Goal: Task Accomplishment & Management: Manage account settings

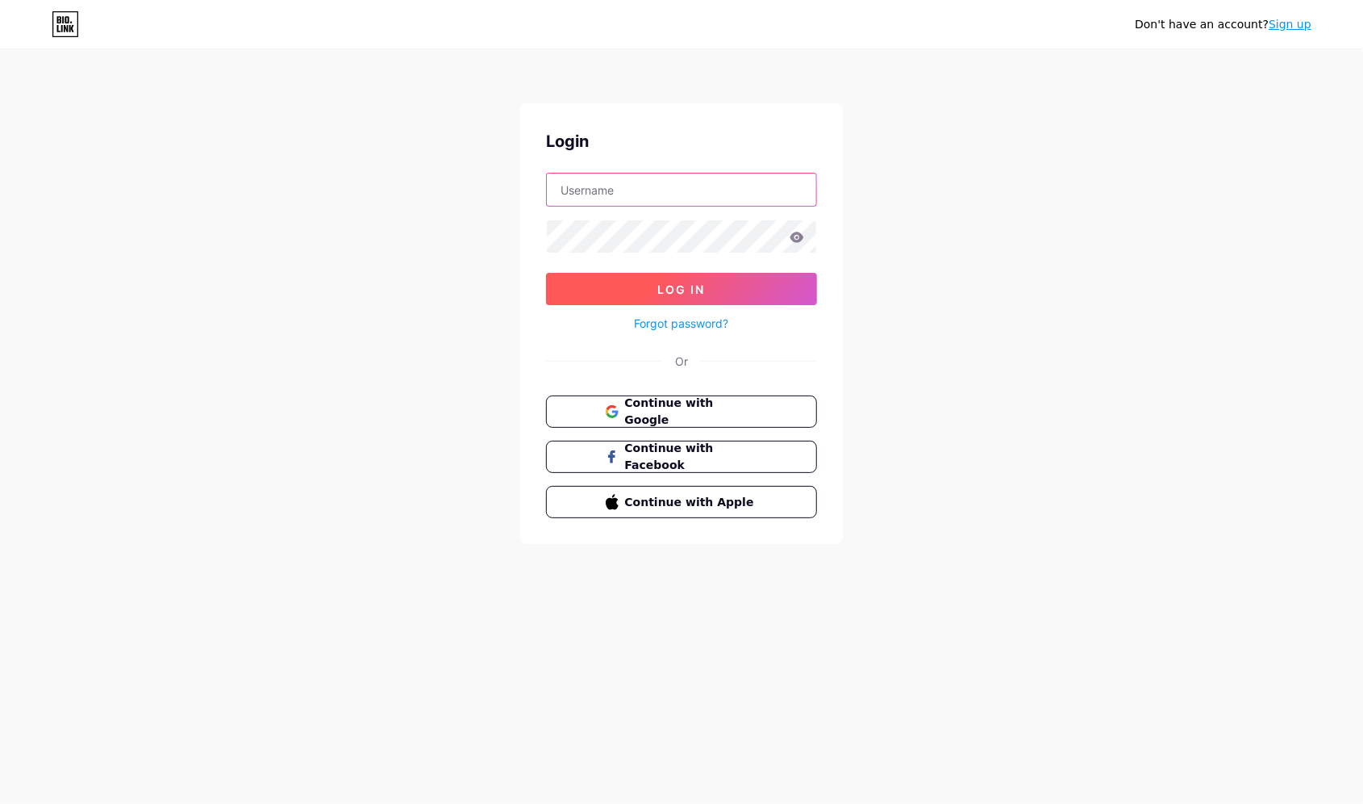
type input "LudoSpace"
click at [668, 286] on span "Log In" at bounding box center [682, 289] width 48 height 14
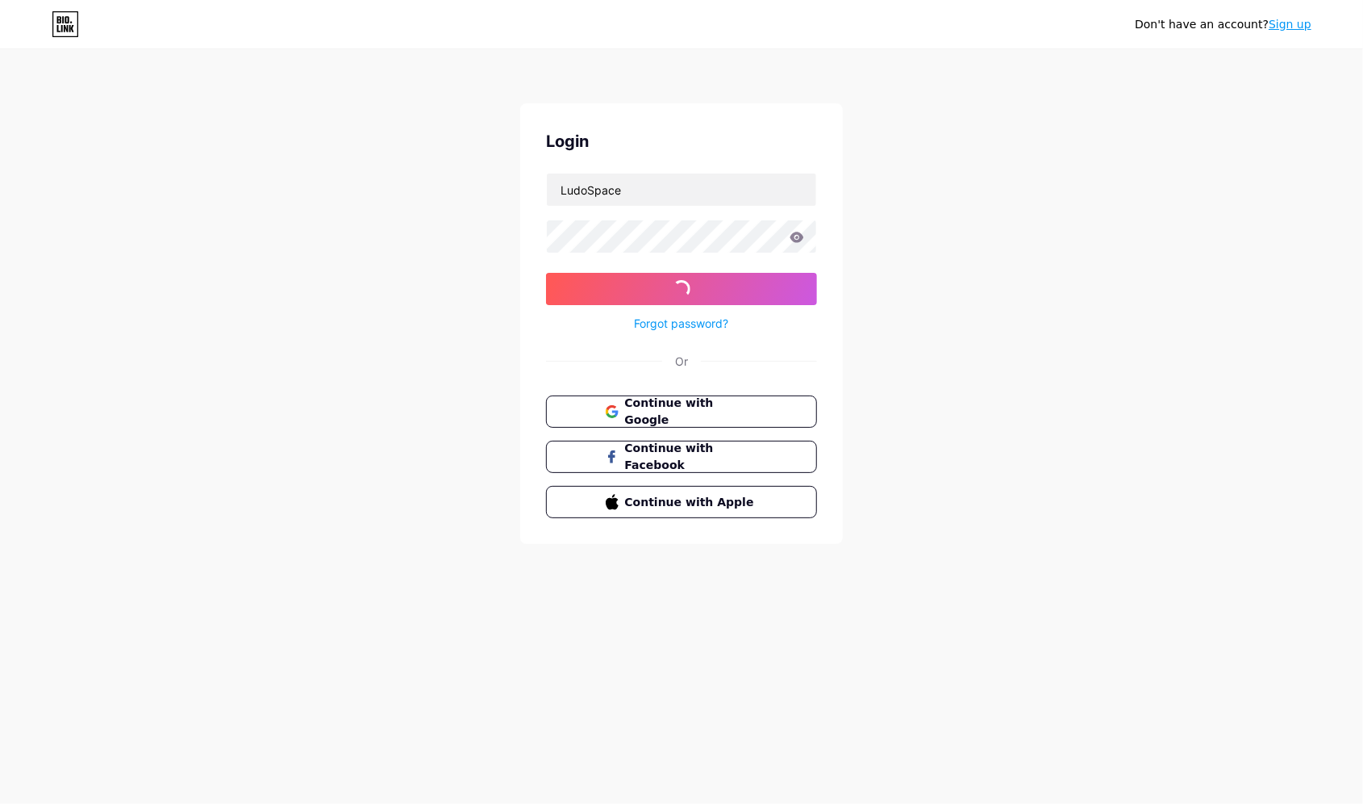
click at [791, 238] on icon at bounding box center [797, 237] width 15 height 11
click at [804, 235] on div at bounding box center [681, 236] width 271 height 34
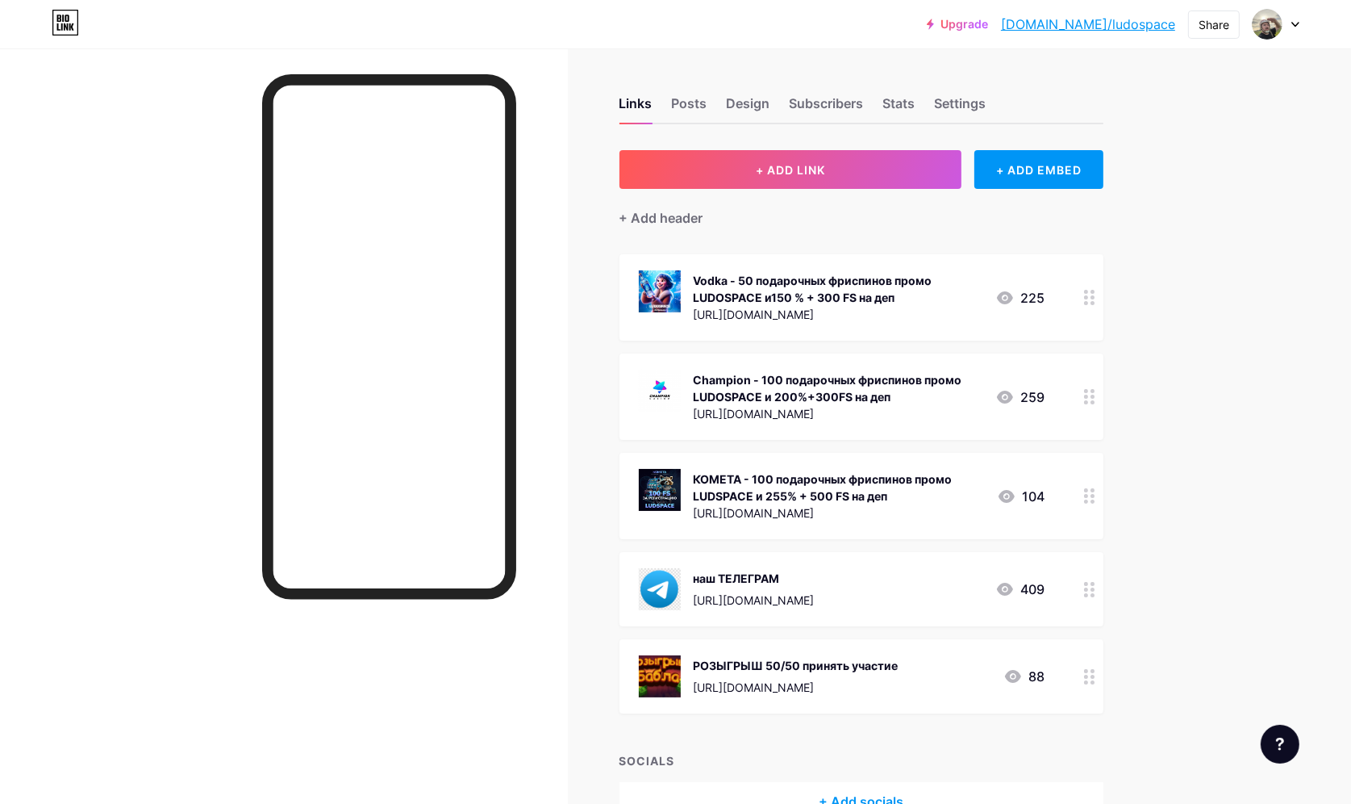
click at [674, 486] on img at bounding box center [660, 490] width 42 height 42
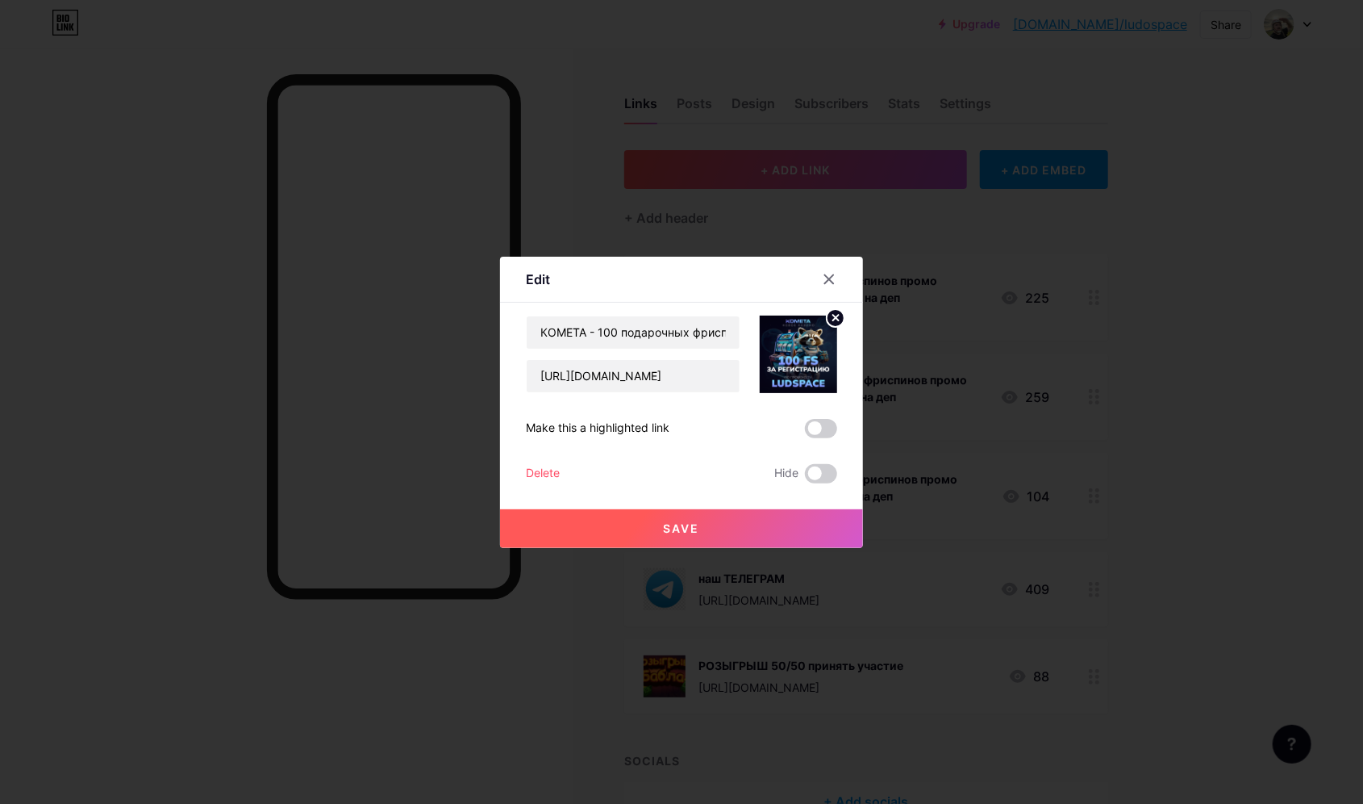
click at [675, 536] on button "Save" at bounding box center [681, 528] width 363 height 39
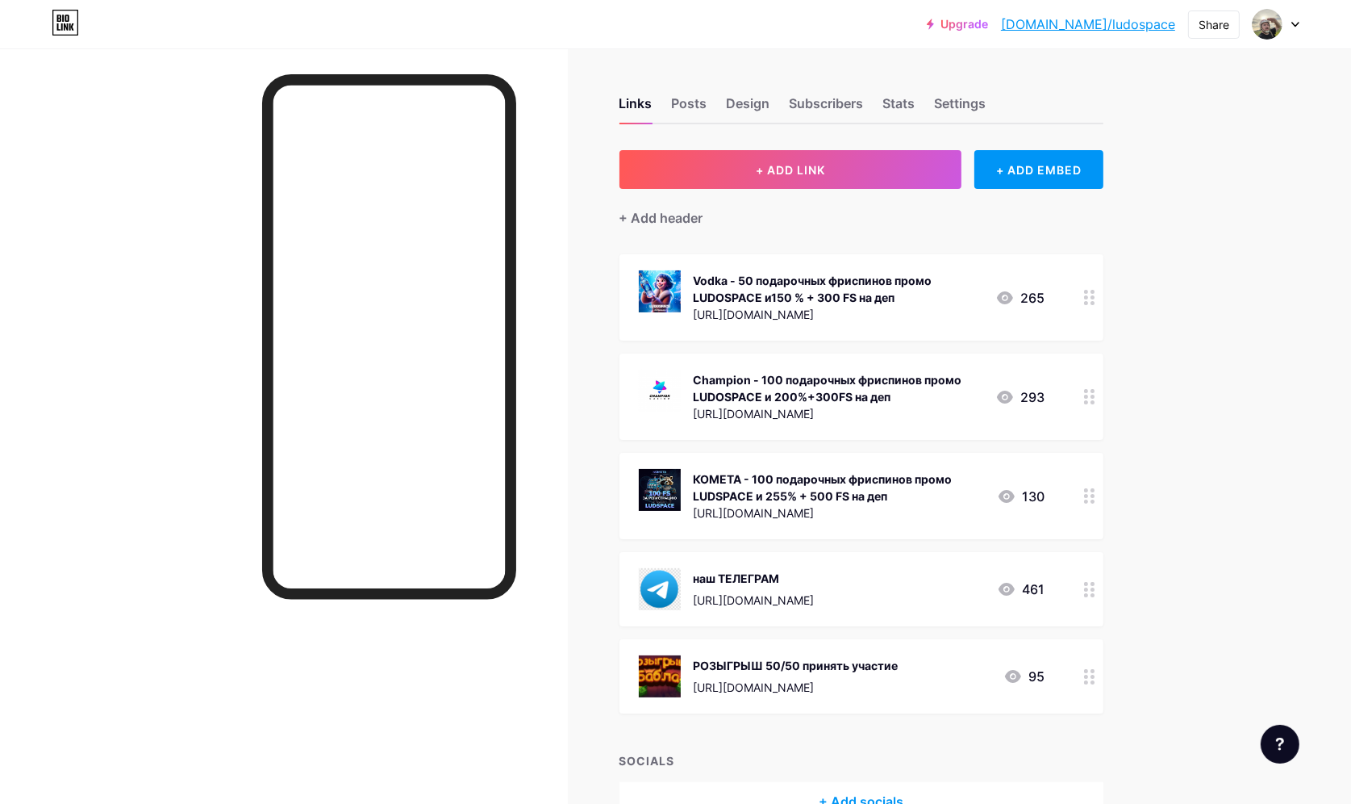
click at [667, 490] on img at bounding box center [660, 490] width 42 height 42
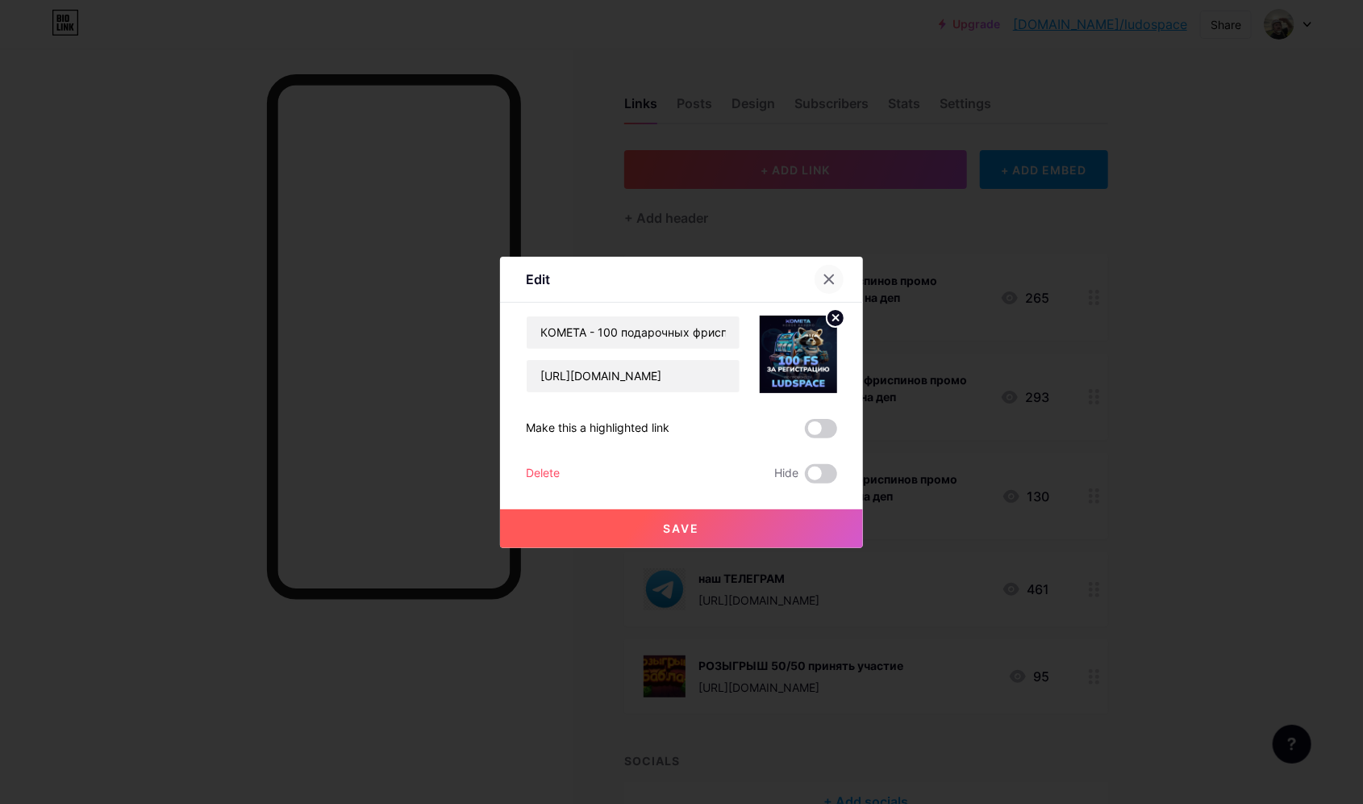
click at [823, 273] on icon at bounding box center [829, 279] width 13 height 13
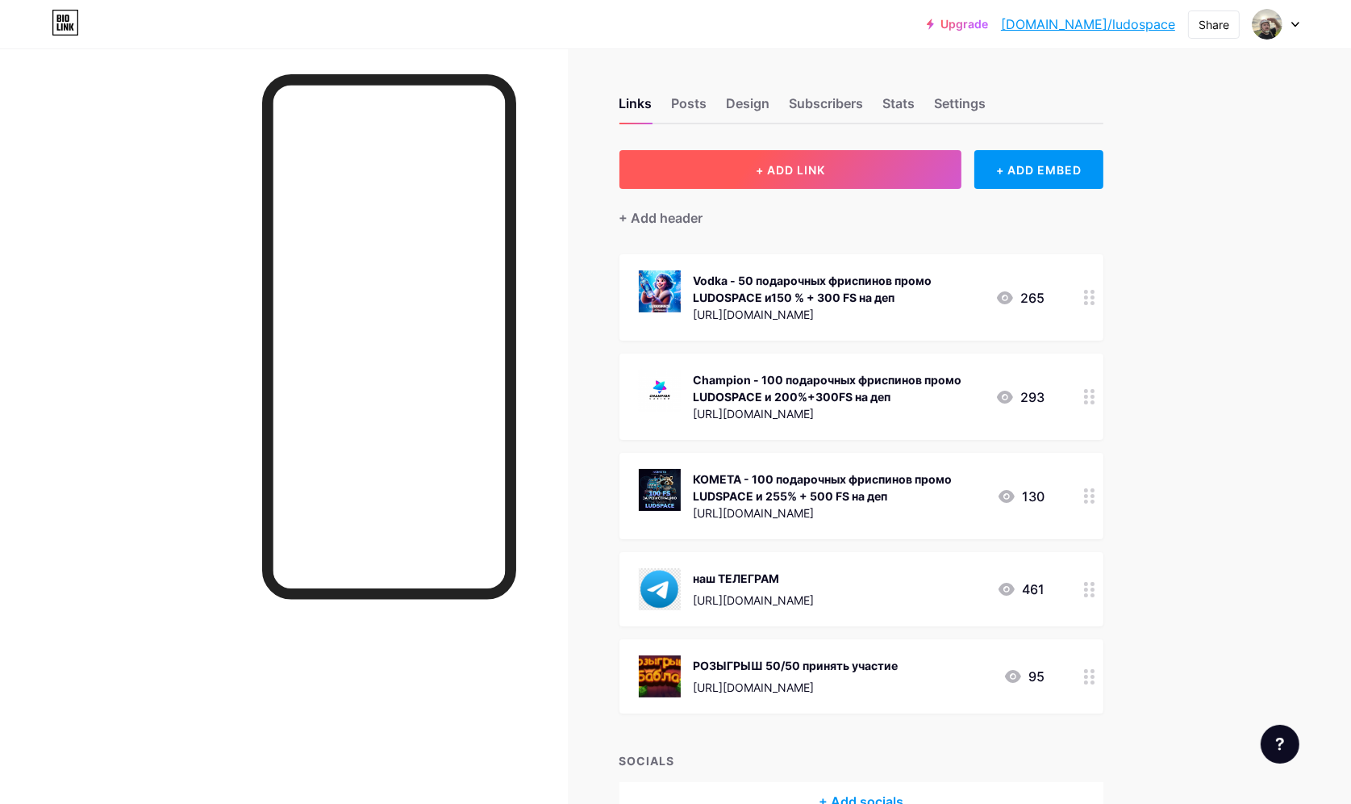
click at [724, 165] on button "+ ADD LINK" at bounding box center [791, 169] width 343 height 39
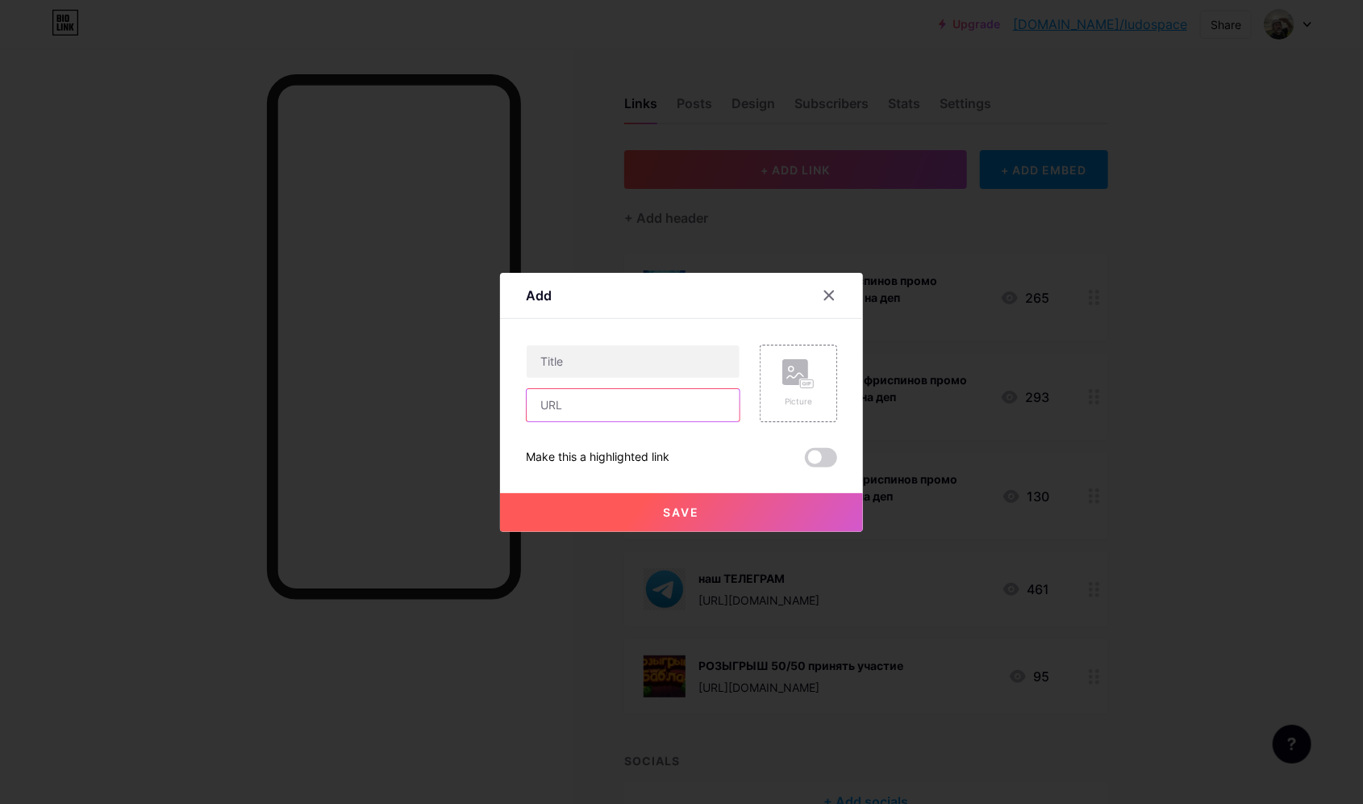
click at [549, 414] on input "text" at bounding box center [633, 405] width 213 height 32
paste input "[URL][DOMAIN_NAME]"
drag, startPoint x: 729, startPoint y: 402, endPoint x: 491, endPoint y: 411, distance: 239.0
click at [491, 411] on div "Add Content YouTube Play YouTube video without leaving your page. ADD Vimeo Pla…" at bounding box center [681, 402] width 1363 height 804
type input "[URL][DOMAIN_NAME]"
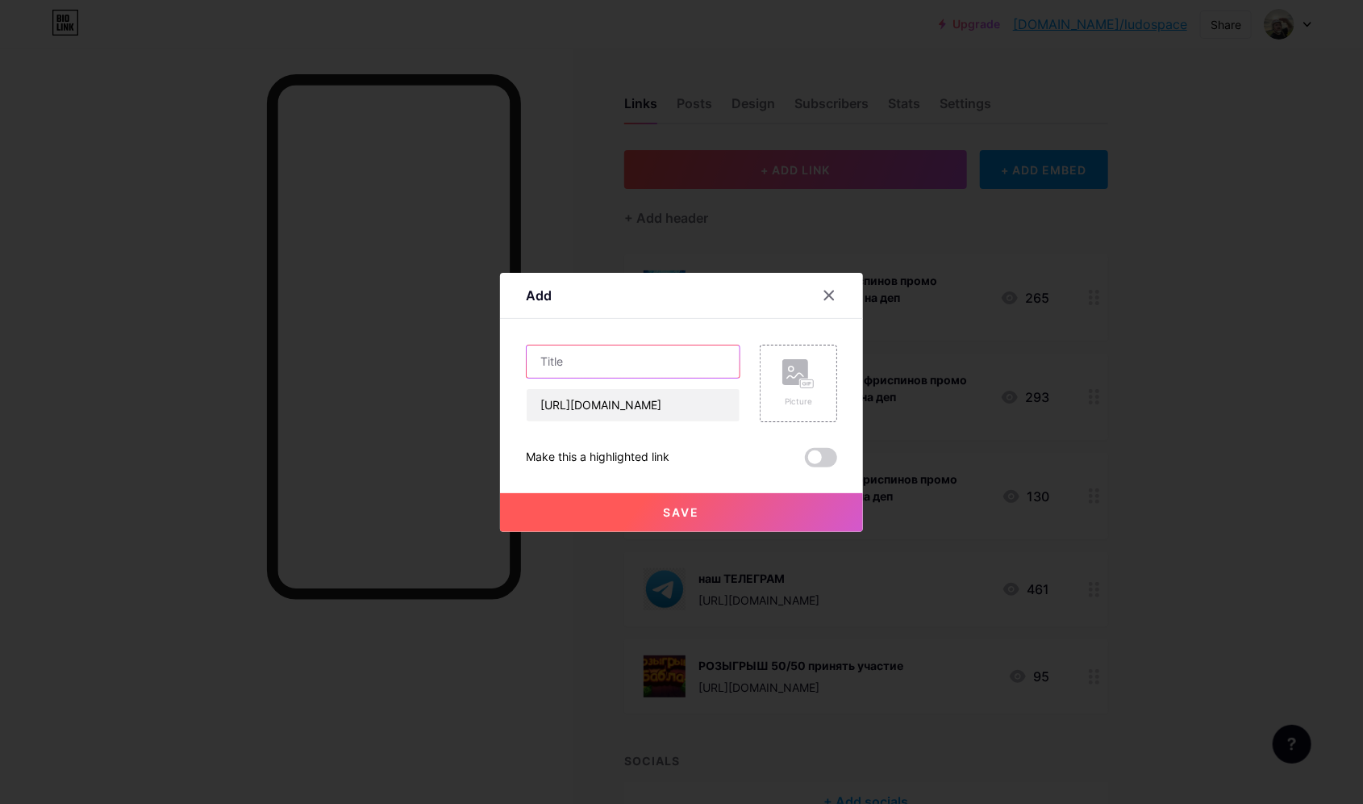
click at [561, 365] on input "text" at bounding box center [633, 361] width 213 height 32
drag, startPoint x: 594, startPoint y: 361, endPoint x: 530, endPoint y: 365, distance: 63.9
click at [530, 365] on input "Champion - 100 подарочных фриспинов промо LUDOSPACE+200%+300FS на деп" at bounding box center [633, 361] width 213 height 32
paste input "GAMA ([URL][DOMAIN_NAME])"
drag, startPoint x: 729, startPoint y: 359, endPoint x: 577, endPoint y: 367, distance: 152.7
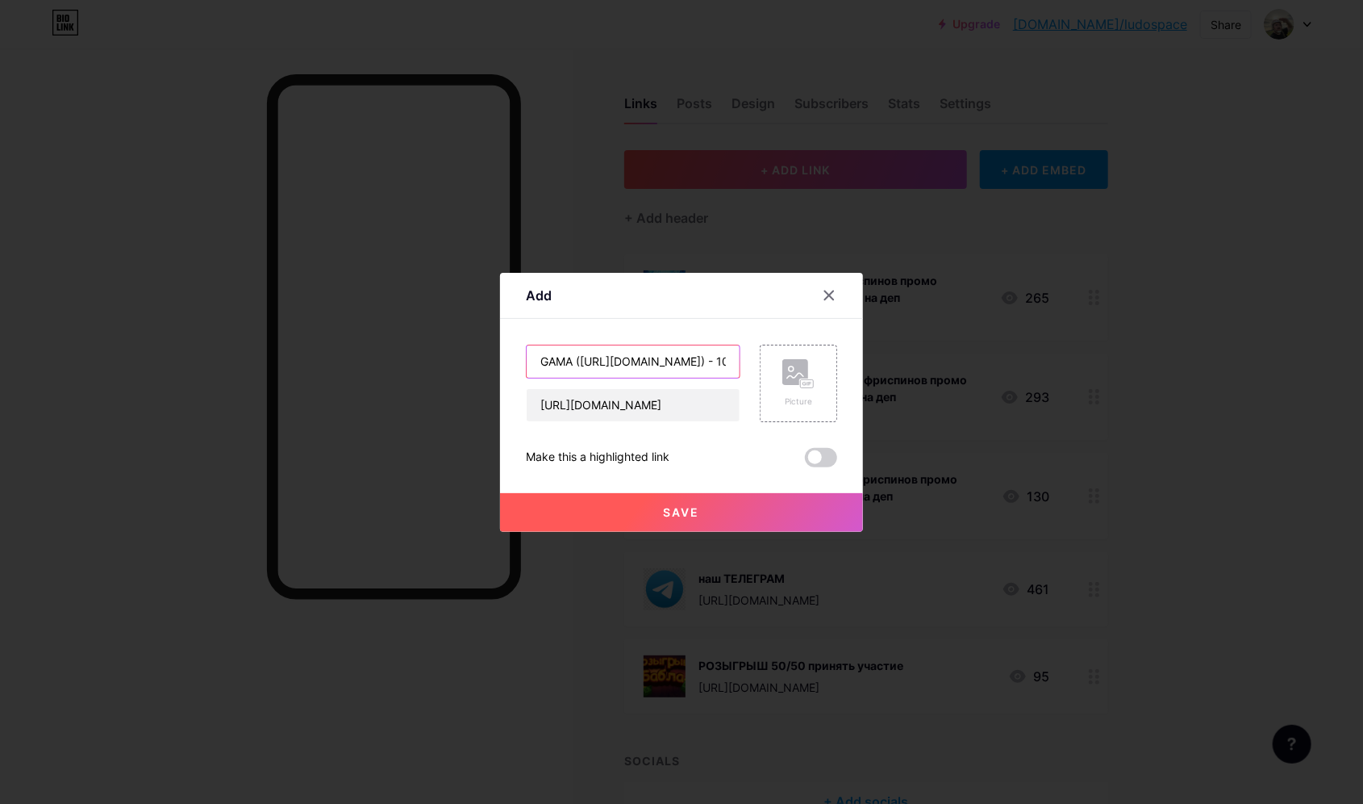
click at [577, 367] on input "GAMA ([URL][DOMAIN_NAME]) - 100 подарочных фриспинов промо LUDOSPACE+200%+300FS…" at bounding box center [633, 361] width 213 height 32
drag, startPoint x: 536, startPoint y: 360, endPoint x: 612, endPoint y: 382, distance: 78.9
click at [612, 382] on div "GAMA - 100 подарочных фриспинов промо LUDOSPACE+200%+300FS на деп [URL][DOMAIN_…" at bounding box center [633, 382] width 215 height 77
click at [654, 360] on input "GAMA - 100 подарочных фриспинов промо LUDOSPACE+200%+300FS на деп" at bounding box center [633, 361] width 213 height 32
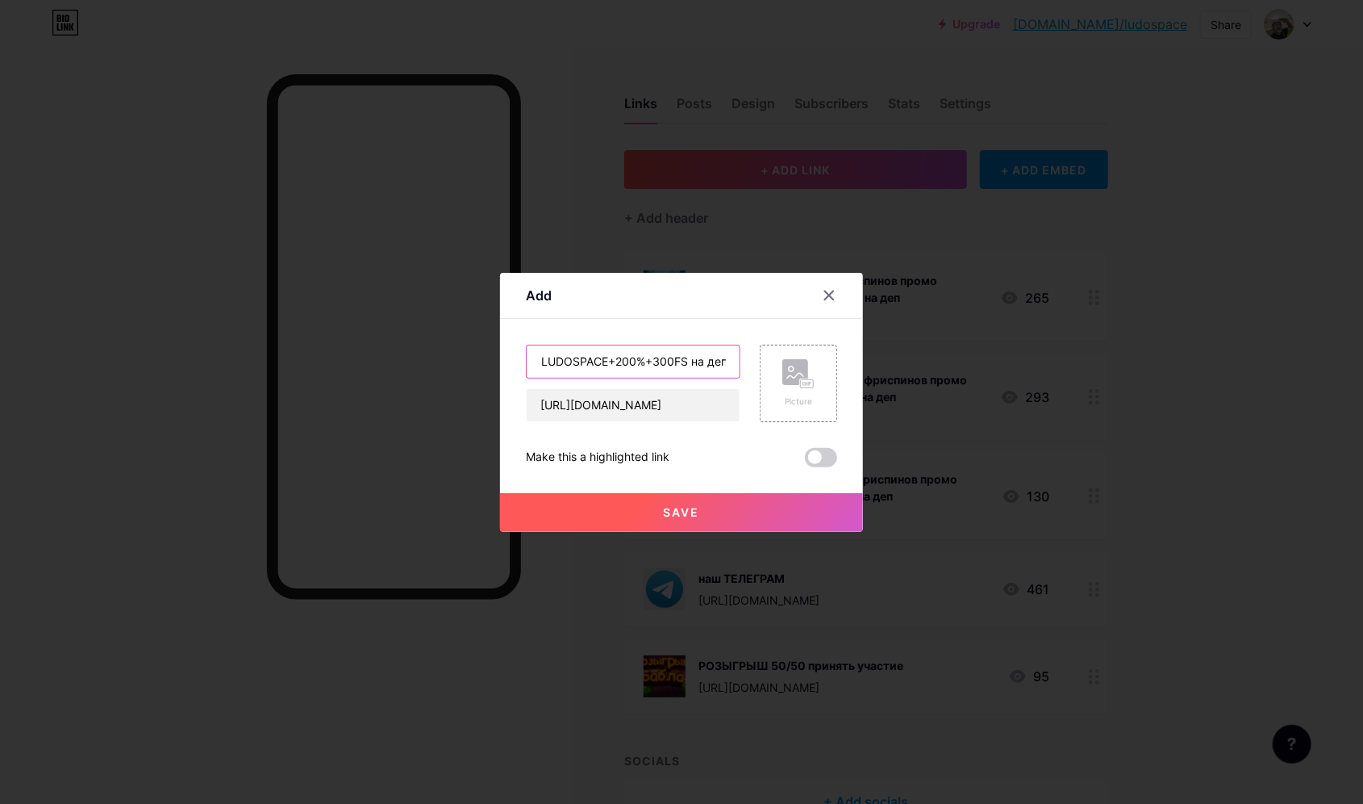
click at [654, 364] on input "GAMA - 100 подарочных фриспинов промо LUDOSPACE+200%+300FS на деп" at bounding box center [633, 361] width 213 height 32
type input "GAMA - 100 подарочных фриспинов промо LUDOSPACE+200%+400FS на деп"
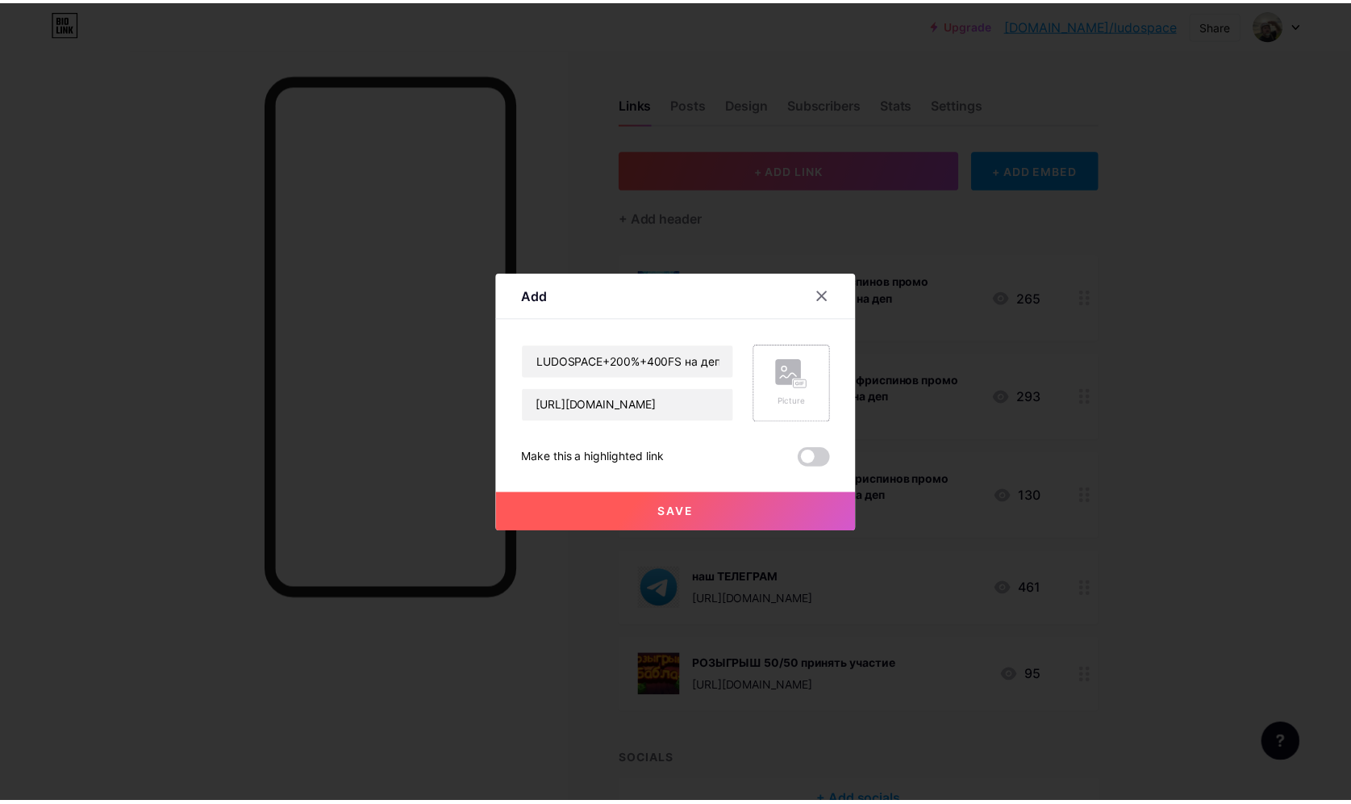
scroll to position [0, 0]
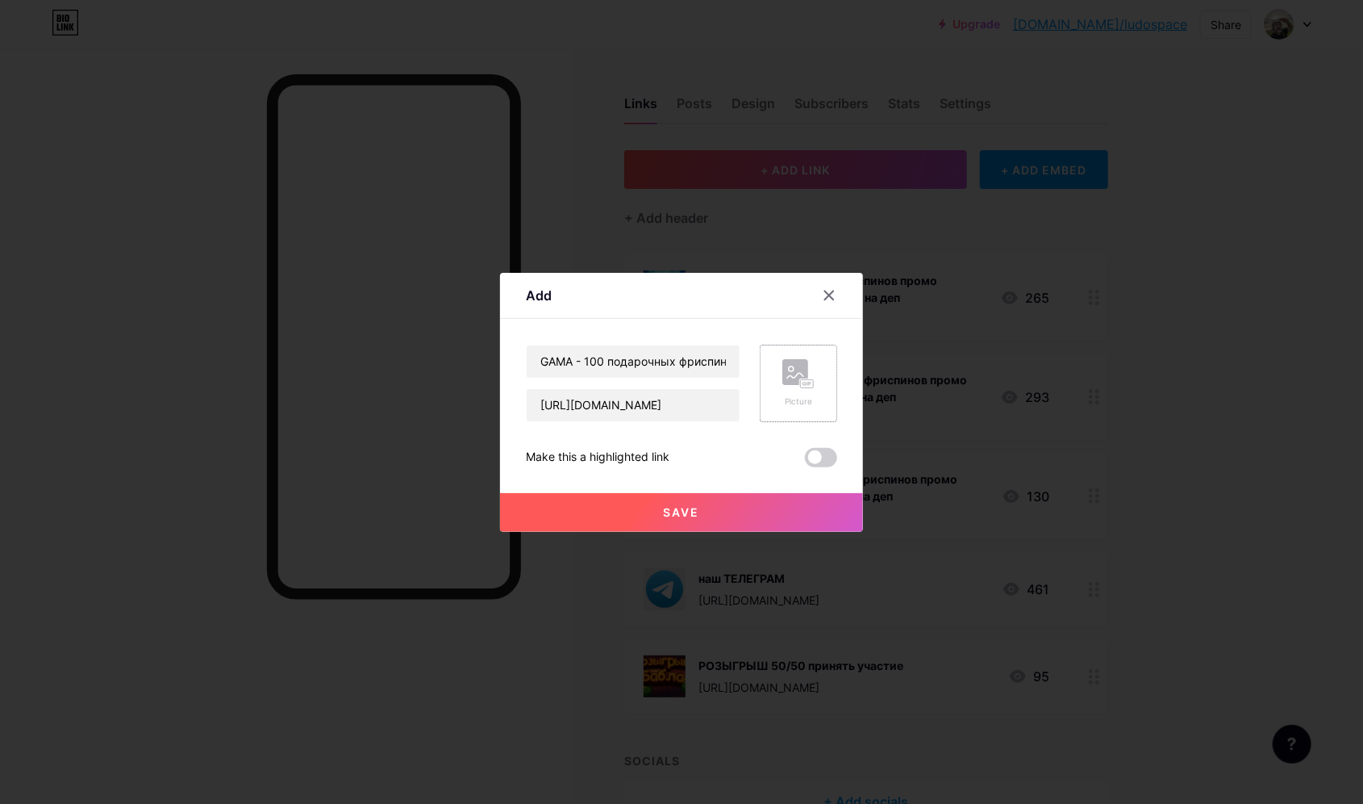
click at [765, 377] on div "Picture" at bounding box center [798, 382] width 77 height 77
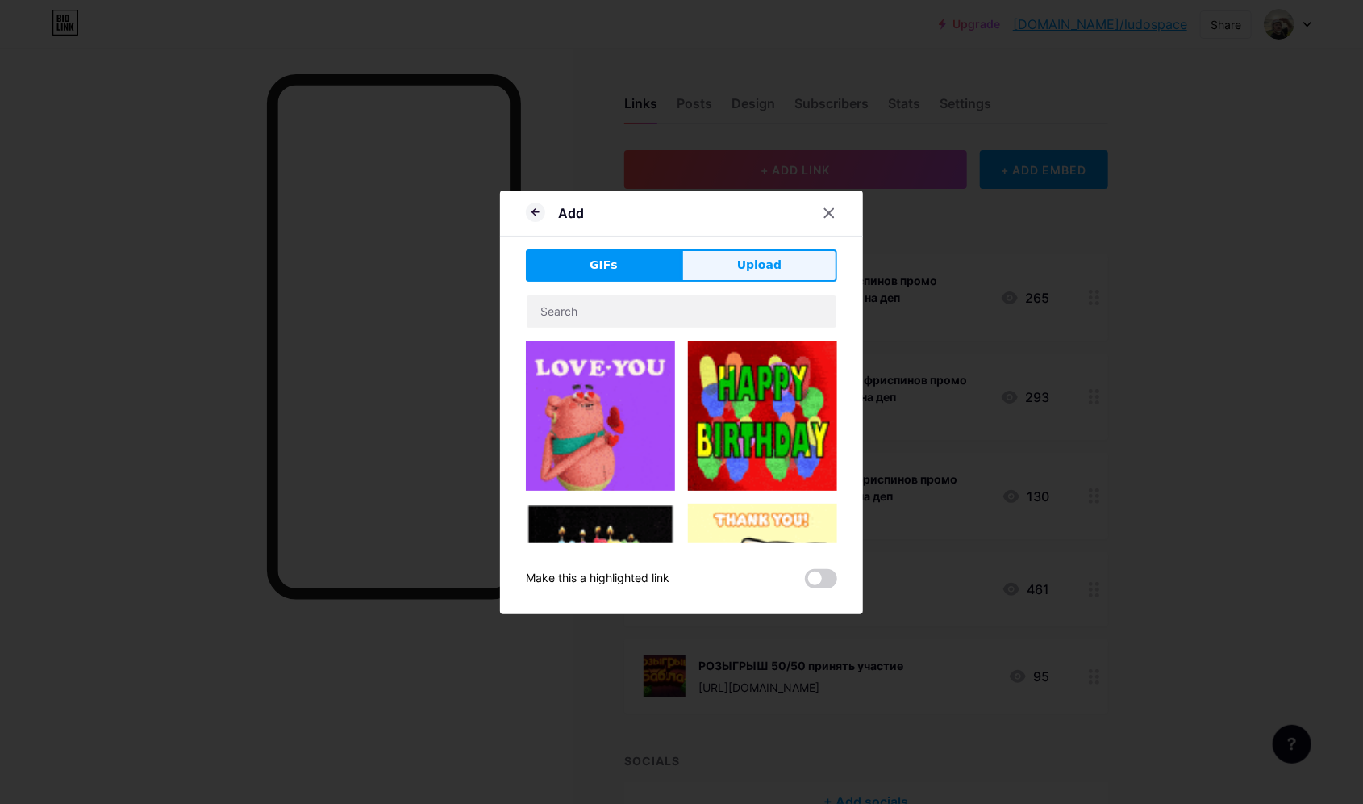
click at [756, 269] on span "Upload" at bounding box center [759, 265] width 44 height 17
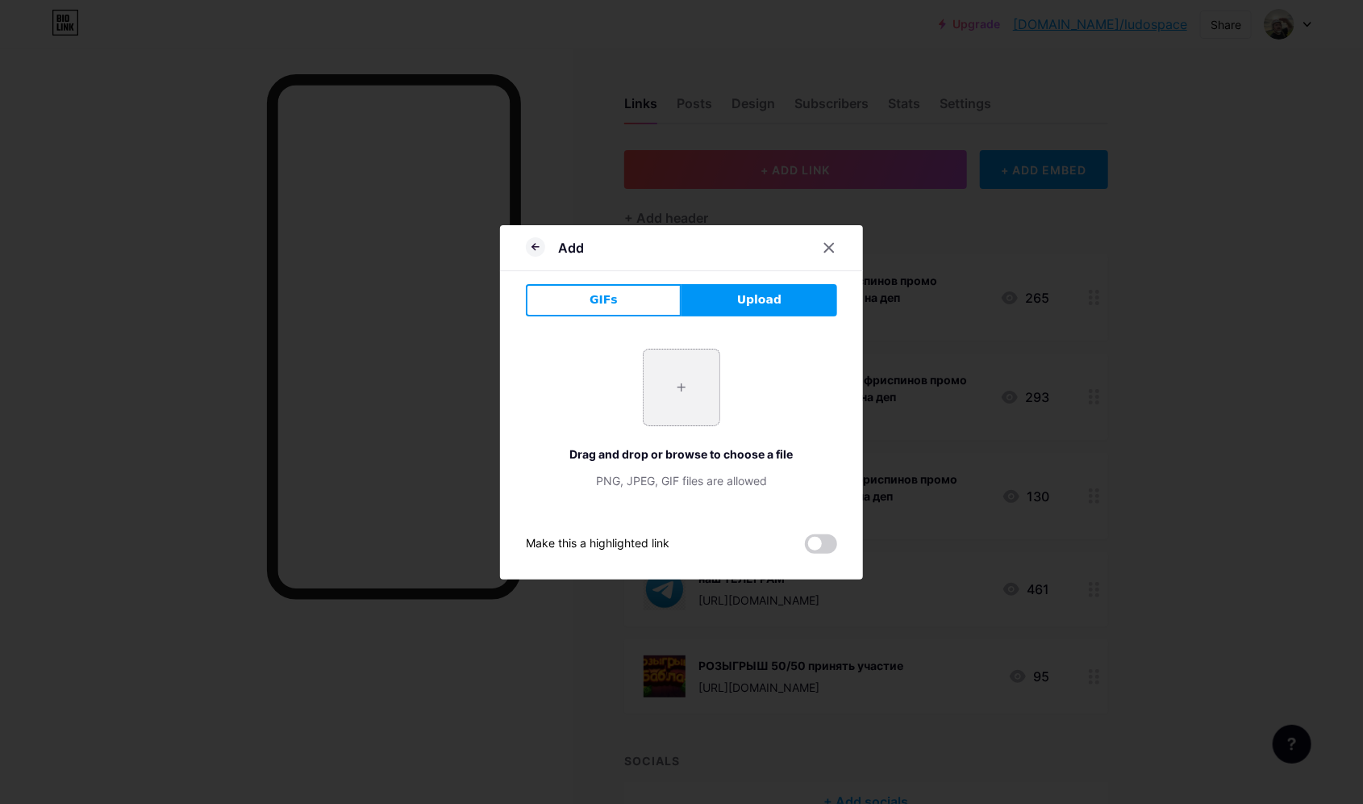
click at [695, 390] on input "file" at bounding box center [682, 387] width 76 height 76
type input "C:\fakepath\Gama_banner_100fs_for_reg-62.png"
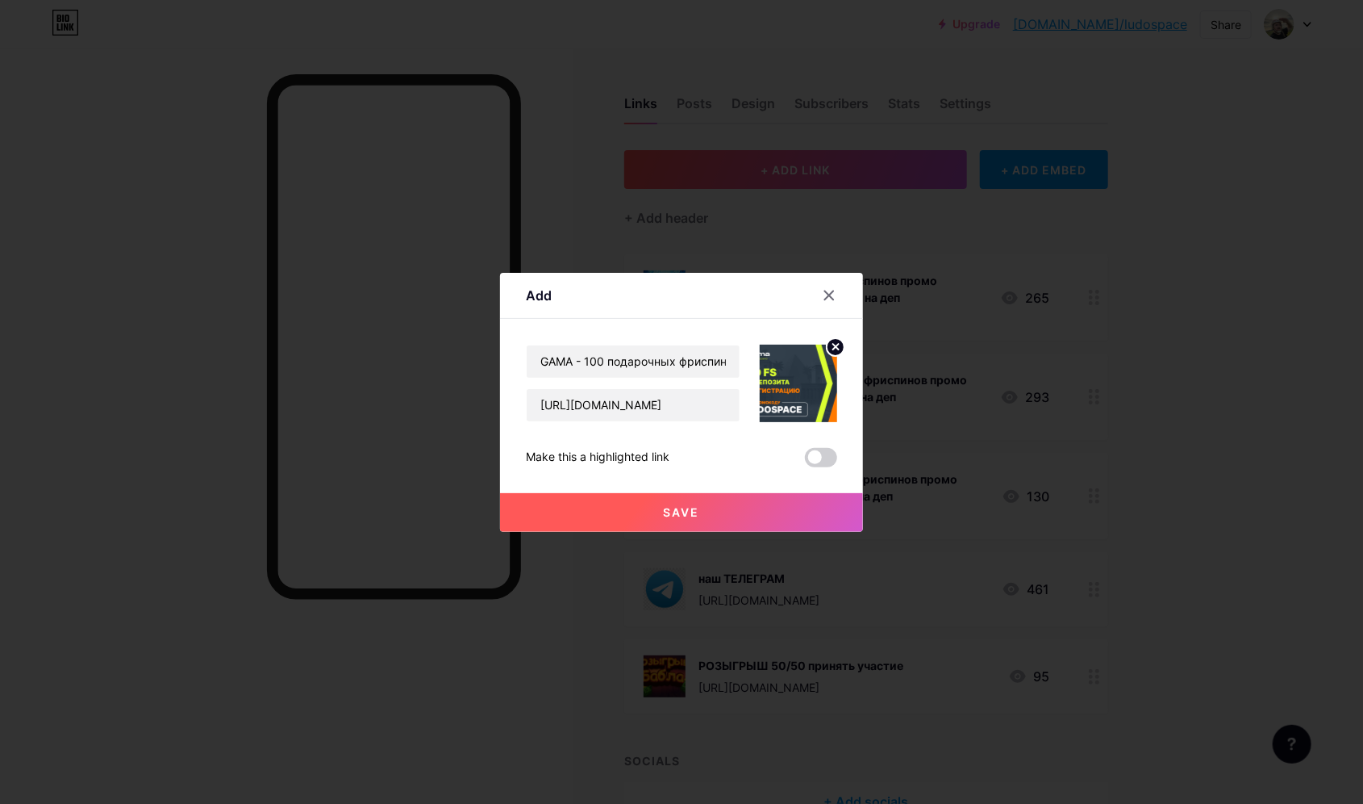
click at [802, 383] on img at bounding box center [798, 382] width 77 height 77
click at [805, 380] on img at bounding box center [798, 382] width 77 height 77
click at [796, 391] on img at bounding box center [798, 382] width 77 height 77
click at [840, 344] on circle at bounding box center [836, 347] width 18 height 18
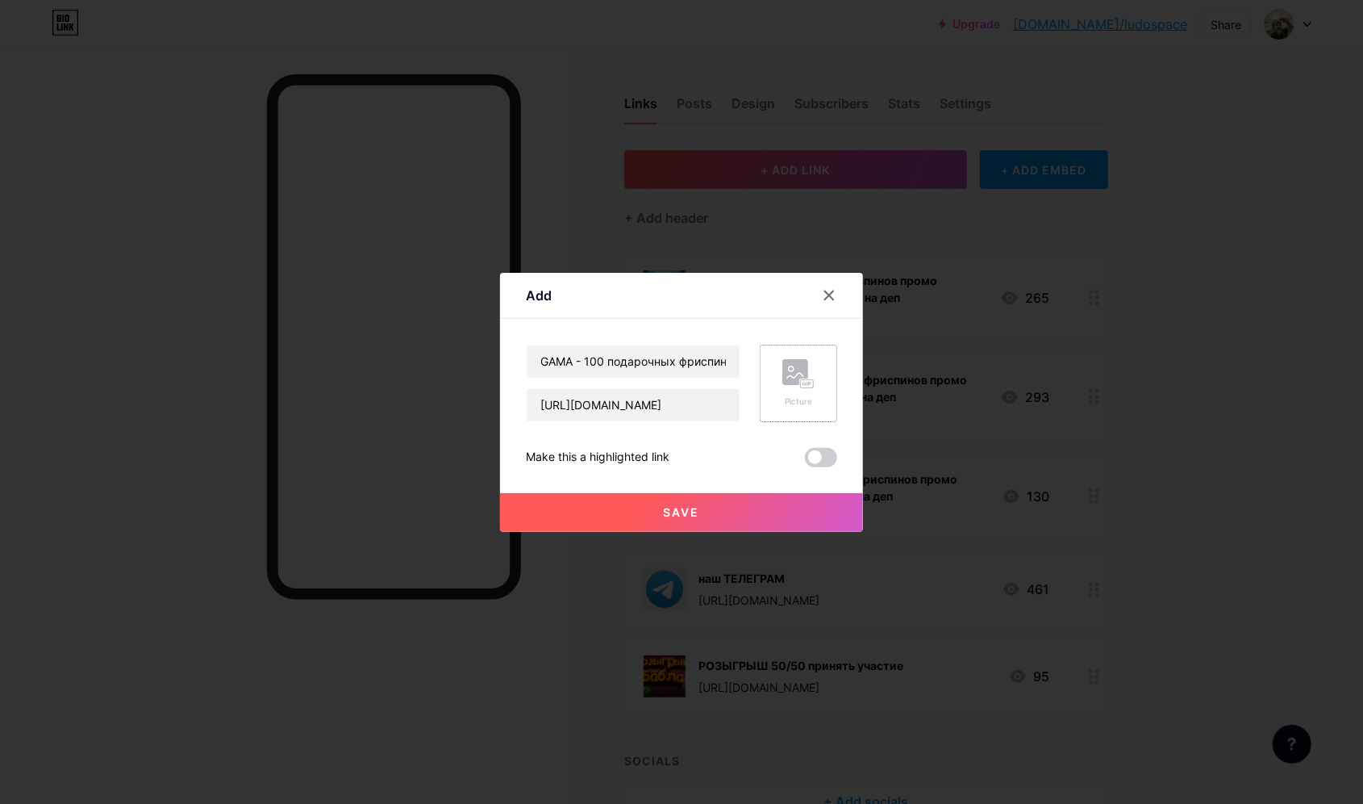
click at [795, 378] on rect at bounding box center [796, 372] width 26 height 26
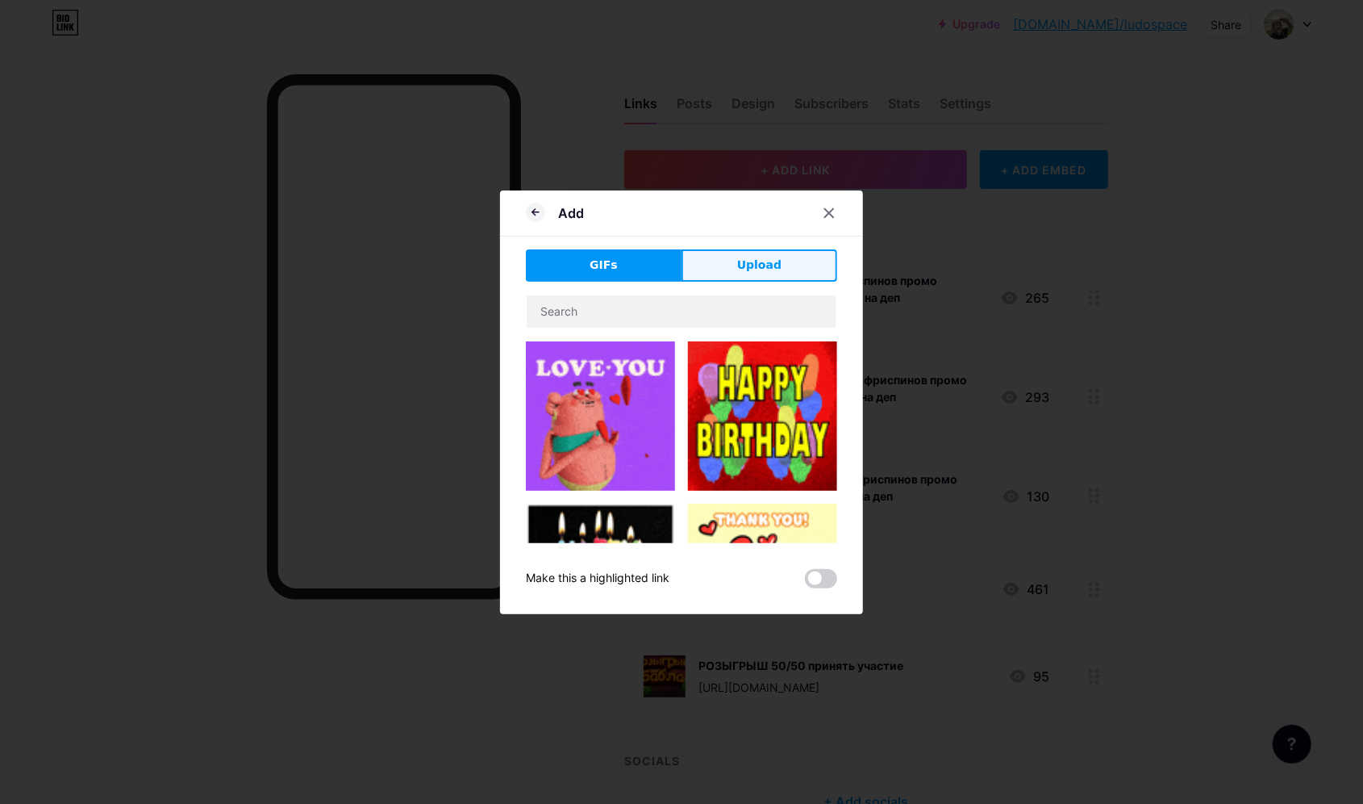
click at [754, 267] on span "Upload" at bounding box center [759, 265] width 44 height 17
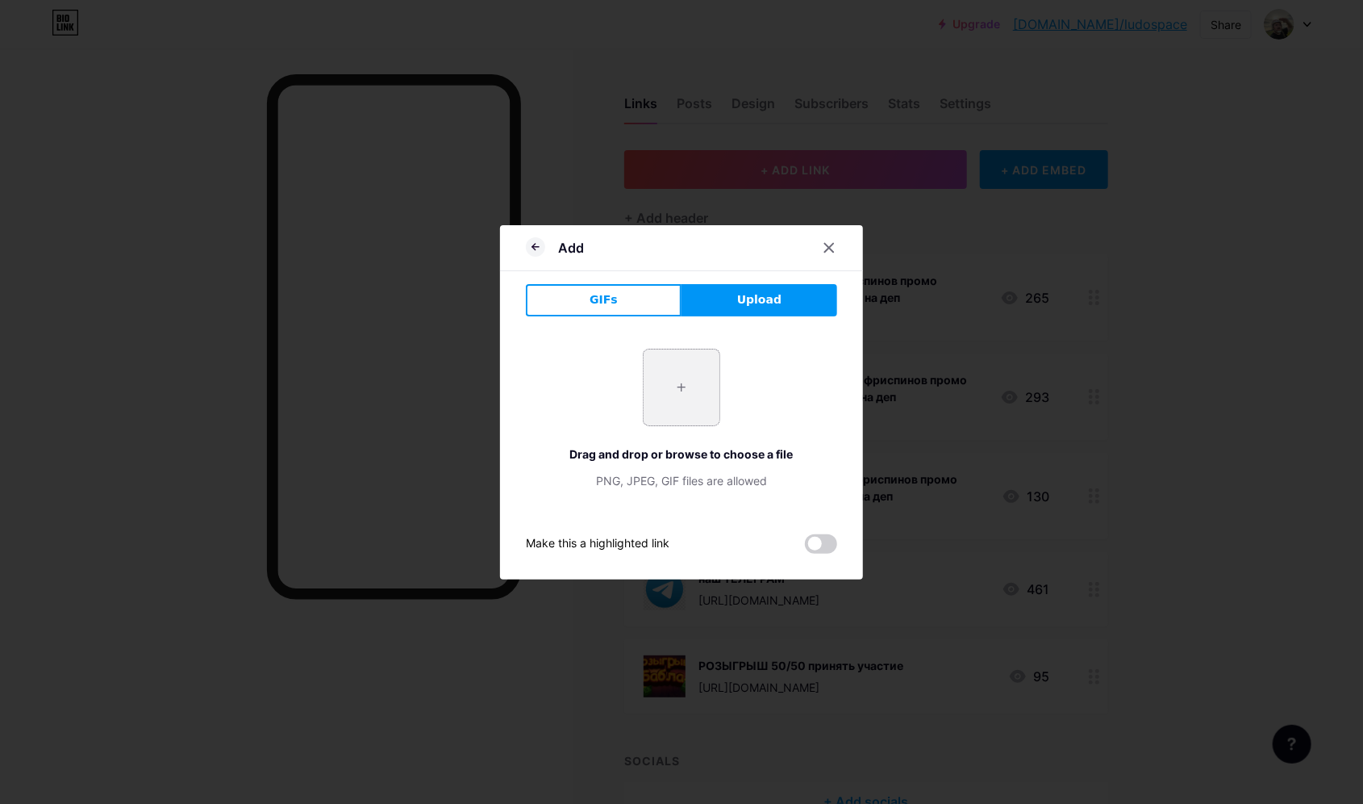
click at [674, 383] on input "file" at bounding box center [682, 387] width 76 height 76
type input "C:\fakepath\Gama_banner_100fs_for_reg-62.png"
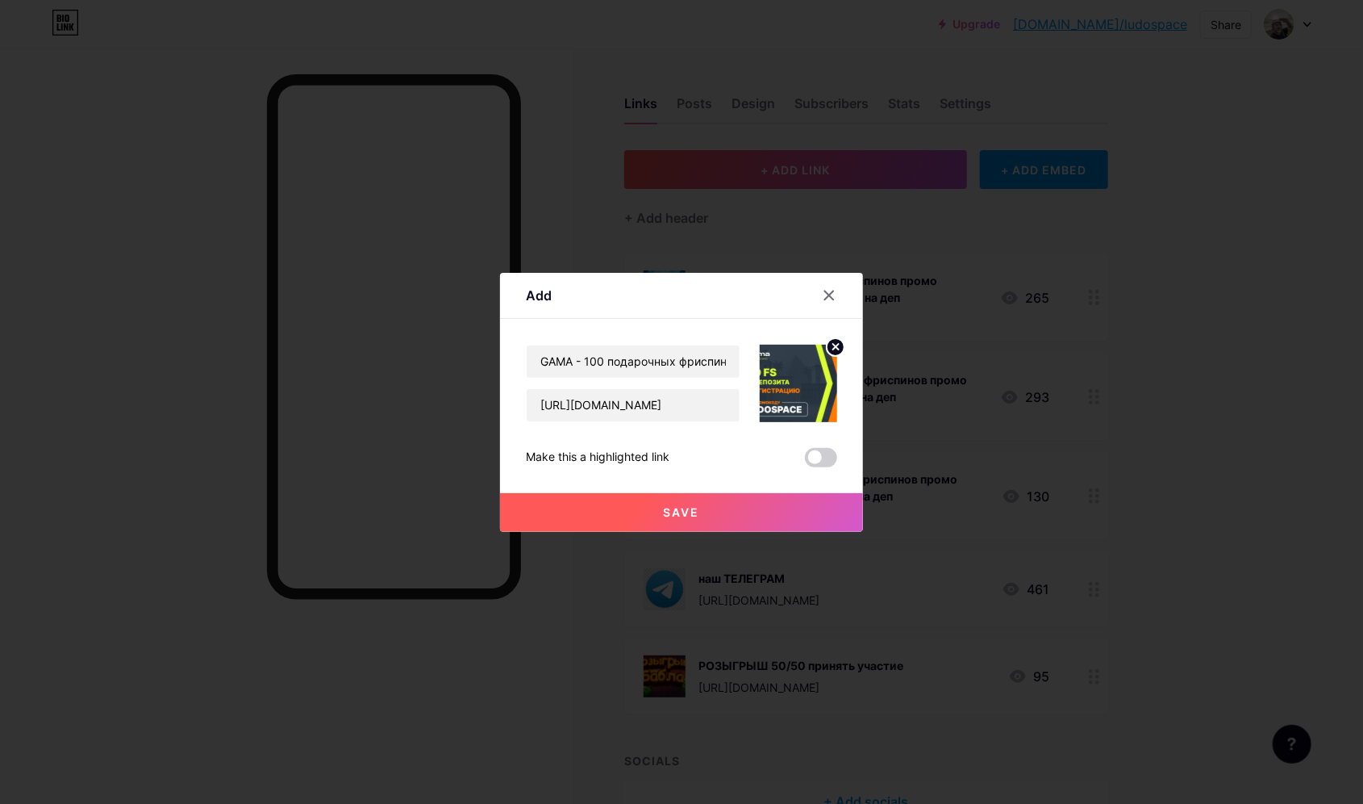
click at [787, 381] on img at bounding box center [798, 382] width 77 height 77
click at [795, 380] on img at bounding box center [798, 382] width 77 height 77
click at [839, 345] on circle at bounding box center [836, 347] width 18 height 18
click at [812, 380] on rect at bounding box center [807, 383] width 13 height 8
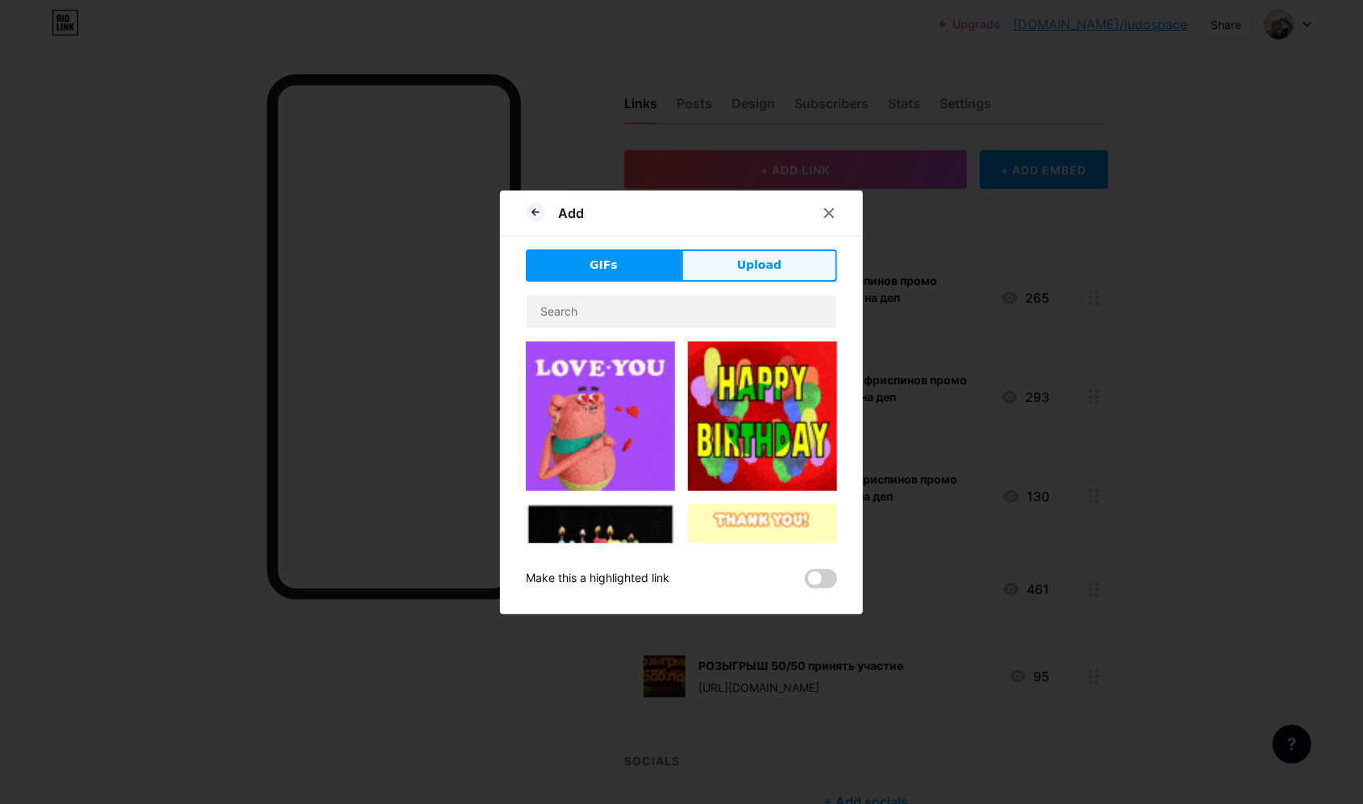
click at [713, 262] on button "Upload" at bounding box center [760, 265] width 156 height 32
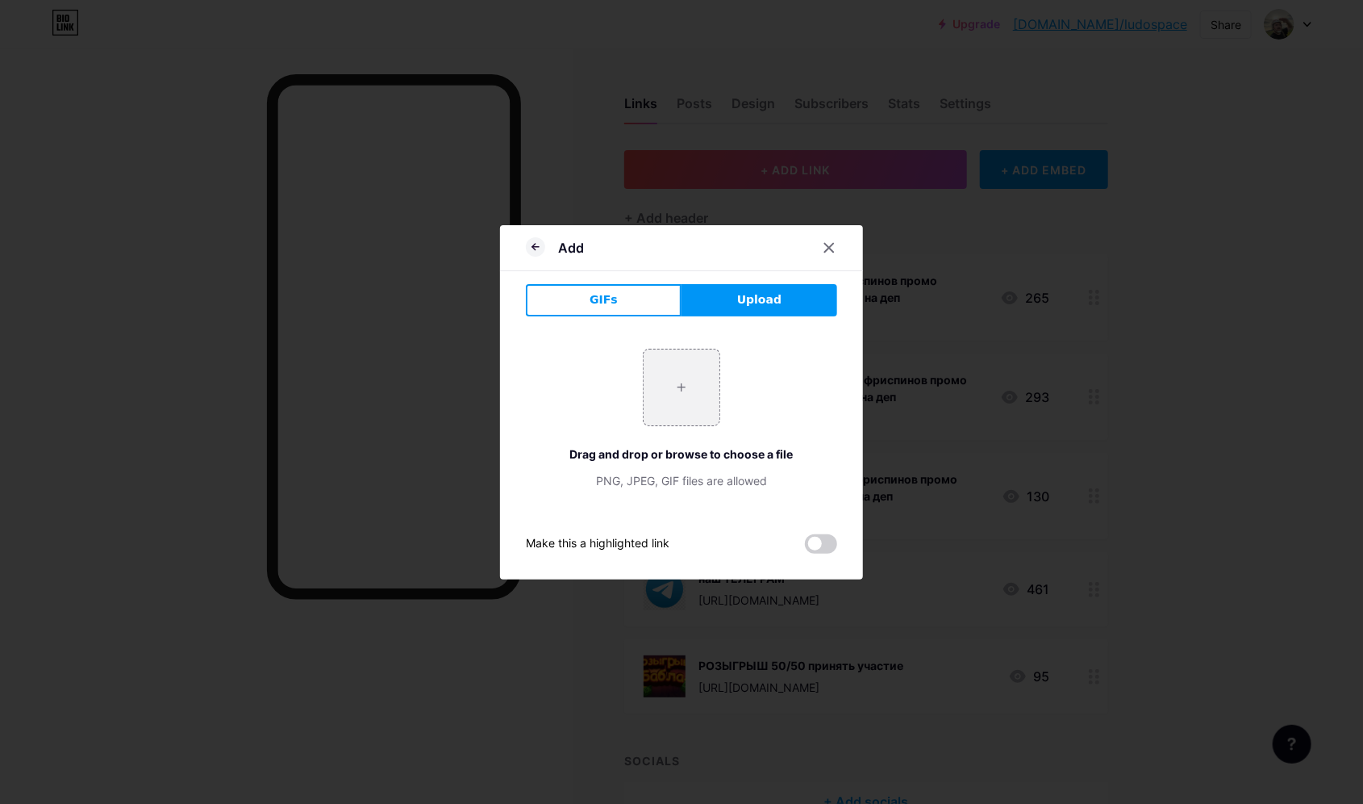
drag, startPoint x: 683, startPoint y: 399, endPoint x: 761, endPoint y: 491, distance: 120.1
click at [760, 490] on div "+ Drag and drop or browse to choose a file PNG, JPEG, GIF files are allowed" at bounding box center [681, 418] width 311 height 179
click at [829, 551] on span at bounding box center [821, 543] width 32 height 19
click at [805, 548] on input "checkbox" at bounding box center [805, 548] width 0 height 0
click at [687, 394] on input "file" at bounding box center [682, 387] width 76 height 76
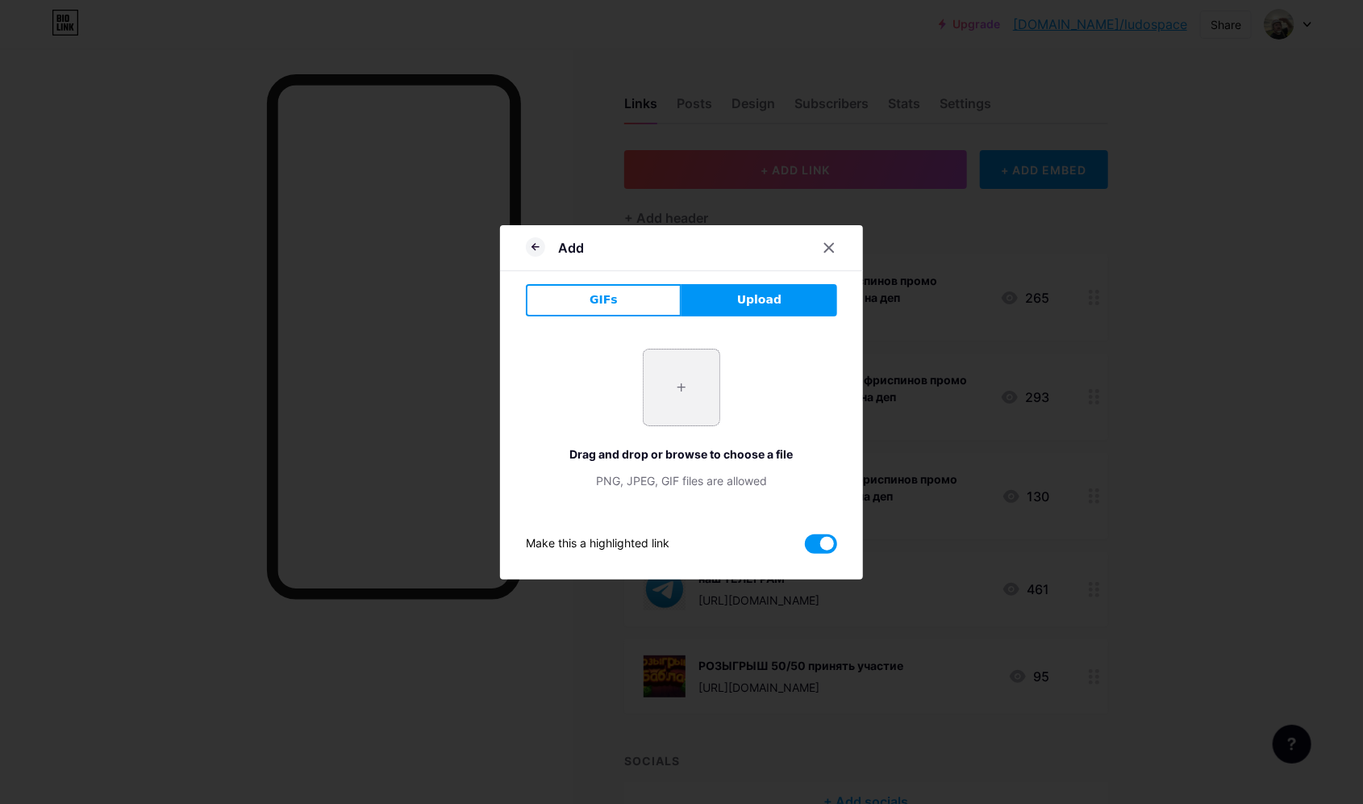
type input "C:\fakepath\Gama_banner_100fs_for_reg-62.png"
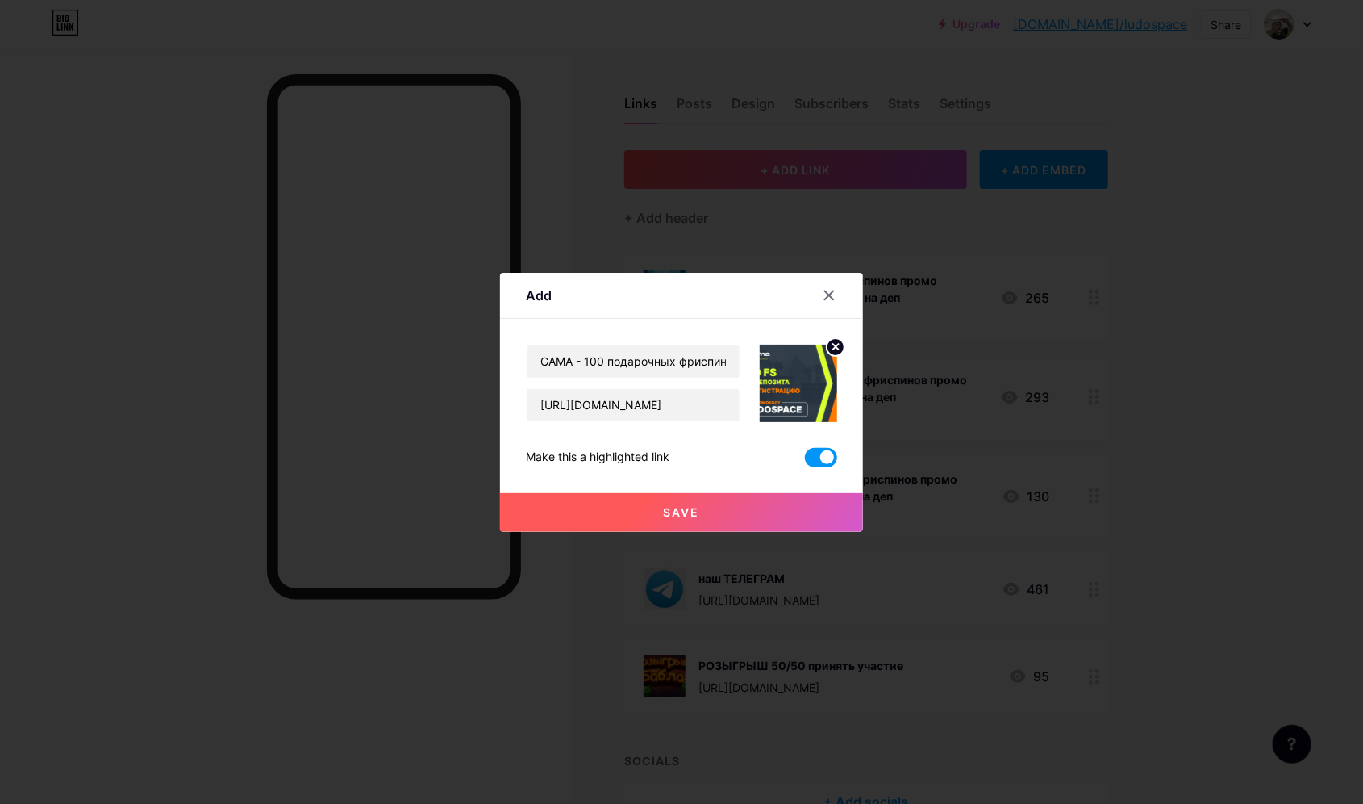
click at [733, 512] on button "Save" at bounding box center [681, 512] width 363 height 39
